Goal: Find specific page/section: Find specific page/section

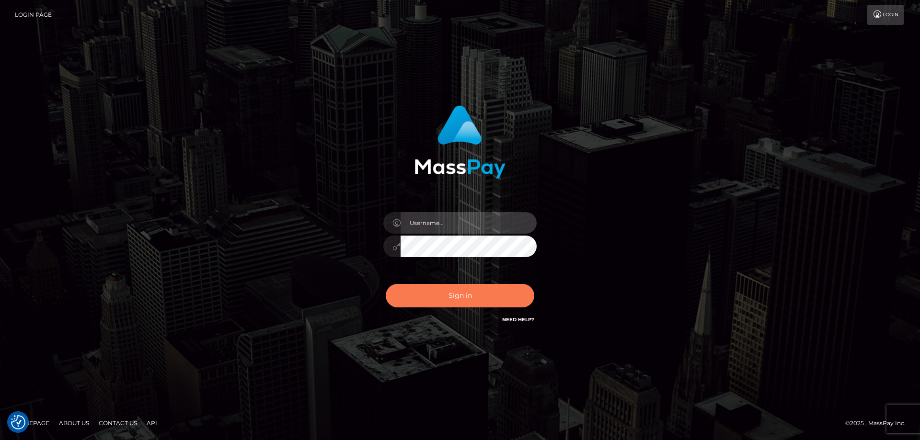
type input "angie.ctfo"
click at [467, 298] on button "Sign in" at bounding box center [460, 295] width 149 height 23
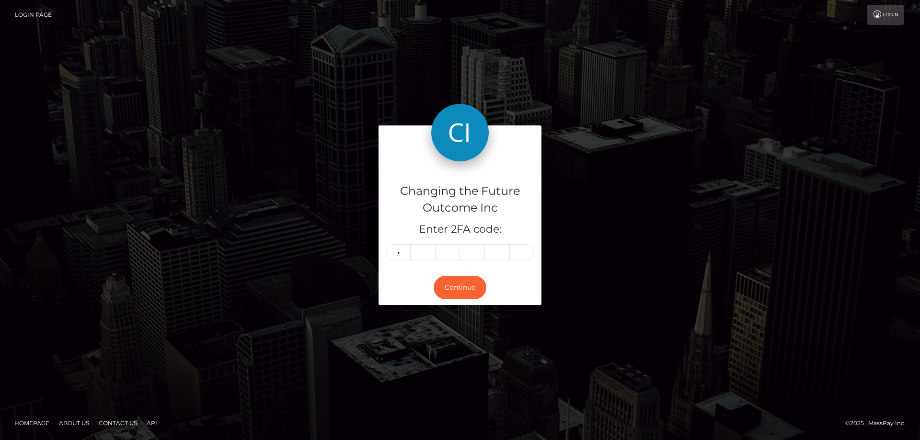
type input "0"
type input "6"
type input "9"
type input "2"
type input "3"
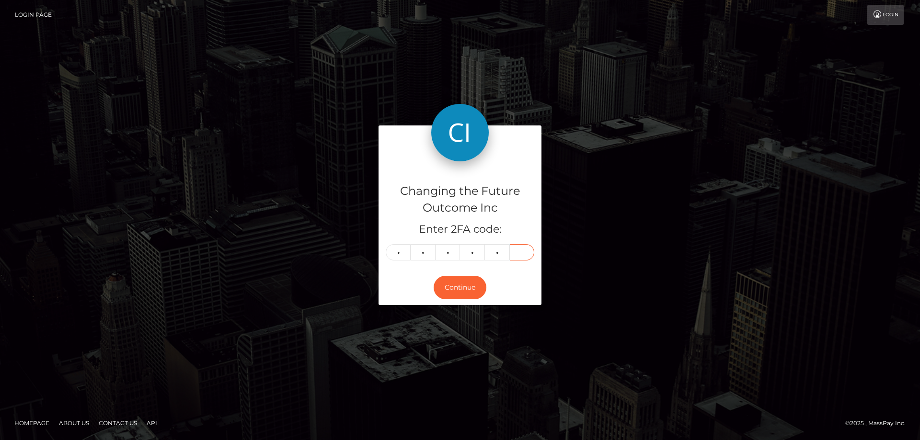
type input "5"
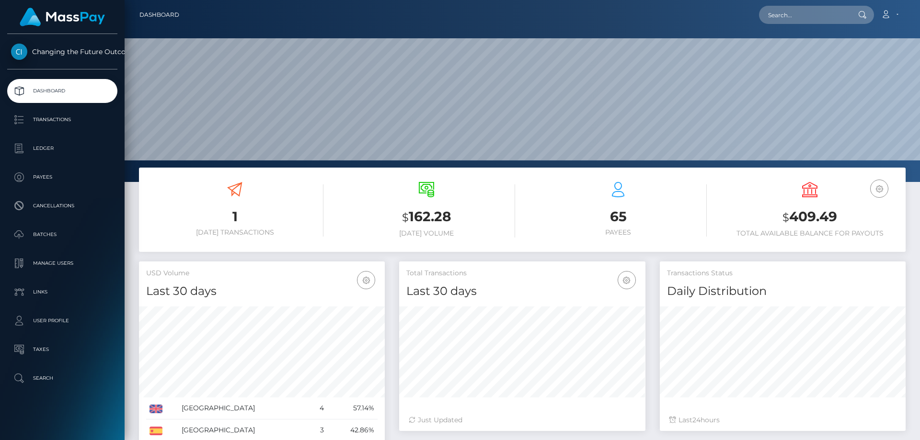
click at [464, 293] on h4 "Last 30 days" at bounding box center [521, 291] width 231 height 17
click at [43, 148] on p "Ledger" at bounding box center [62, 148] width 103 height 14
